Goal: Information Seeking & Learning: Learn about a topic

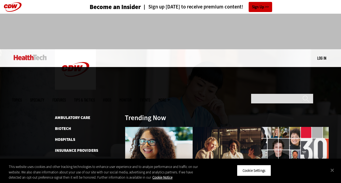
click at [72, 169] on link "Medical Devices & Equipment" at bounding box center [84, 171] width 59 height 5
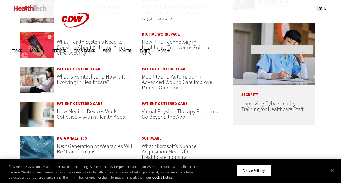
scroll to position [263, 0]
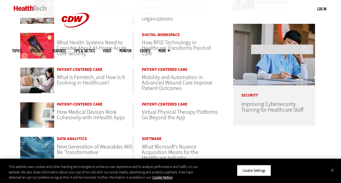
click at [154, 83] on span "Mobility and Automation in Advanced Wound Care Improve Patient Outcomes" at bounding box center [177, 82] width 70 height 18
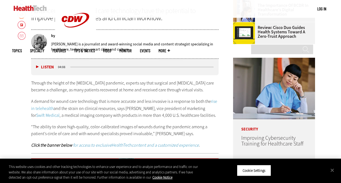
scroll to position [239, 0]
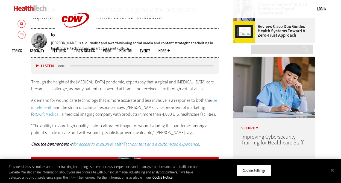
drag, startPoint x: 101, startPoint y: 103, endPoint x: 127, endPoint y: 117, distance: 30.2
click at [128, 117] on p "A demand for wound care technology that is more accurate and less invasive is a…" at bounding box center [124, 107] width 187 height 21
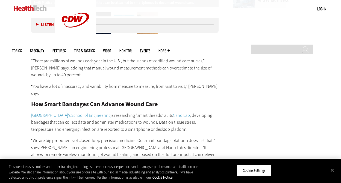
scroll to position [713, 0]
